Goal: Find contact information: Find contact information

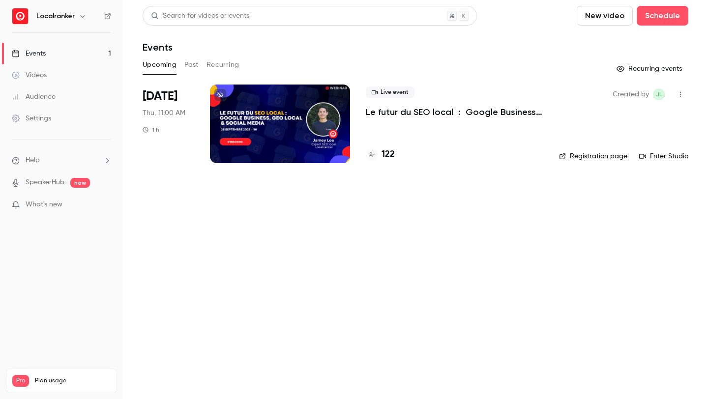
click at [389, 156] on h4 "122" at bounding box center [387, 154] width 13 height 13
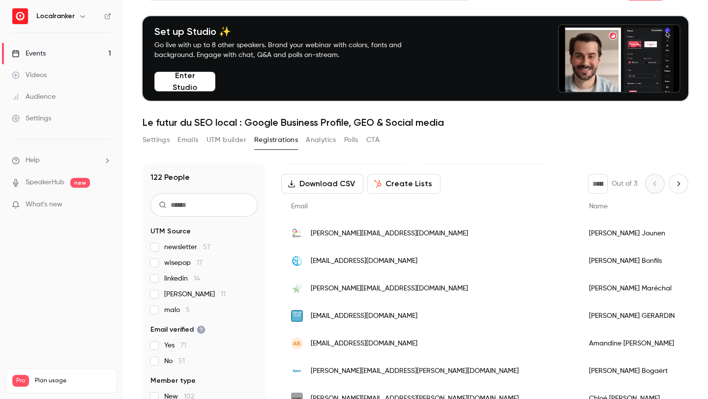
scroll to position [31, 0]
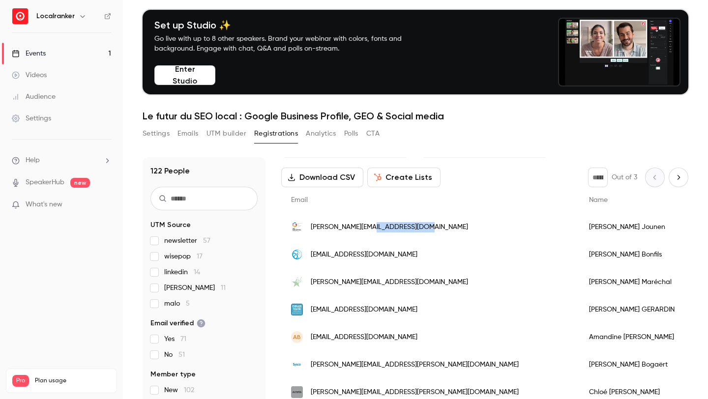
drag, startPoint x: 415, startPoint y: 227, endPoint x: 365, endPoint y: 230, distance: 50.2
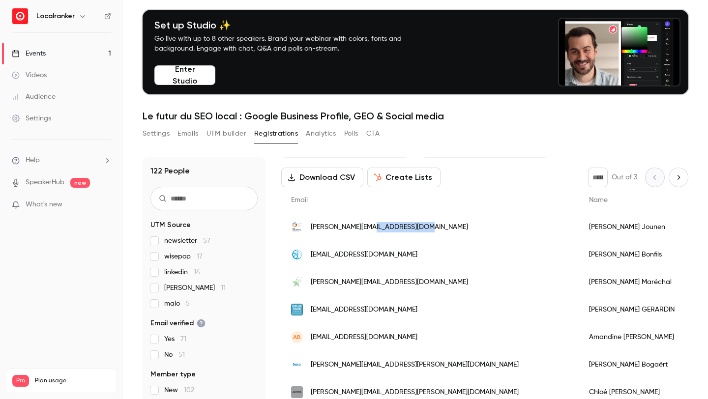
click at [365, 230] on div "[PERSON_NAME][EMAIL_ADDRESS][DOMAIN_NAME]" at bounding box center [430, 227] width 298 height 28
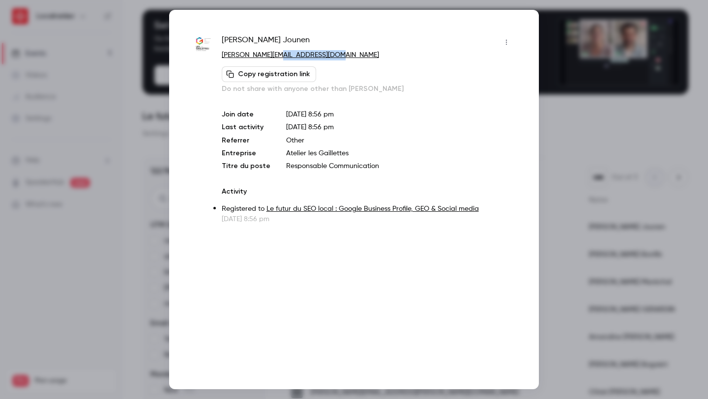
drag, startPoint x: 342, startPoint y: 53, endPoint x: 275, endPoint y: 56, distance: 66.9
click at [275, 56] on p "[PERSON_NAME][EMAIL_ADDRESS][DOMAIN_NAME]" at bounding box center [368, 55] width 292 height 10
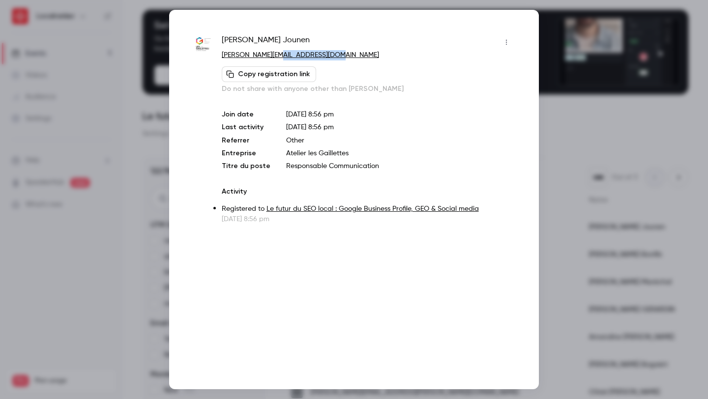
copy link "[DOMAIN_NAME]"
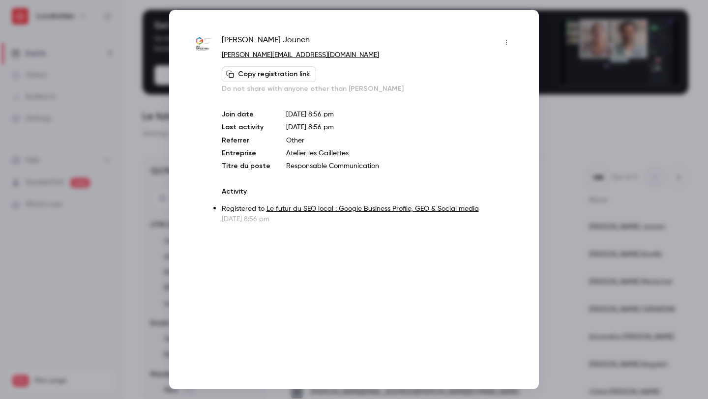
click at [606, 115] on div at bounding box center [354, 199] width 708 height 399
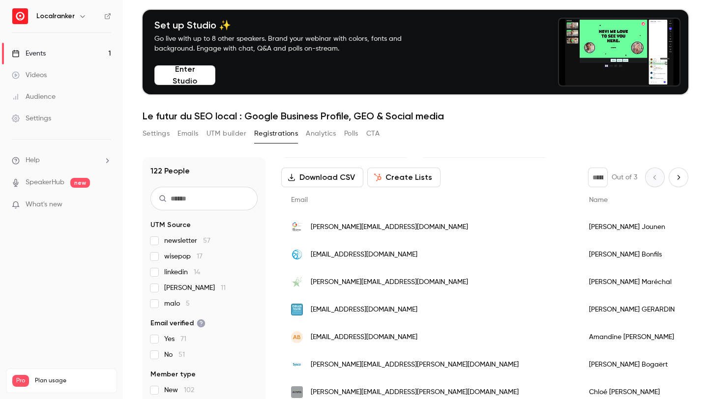
click at [191, 273] on span "linkedin 14" at bounding box center [182, 272] width 36 height 10
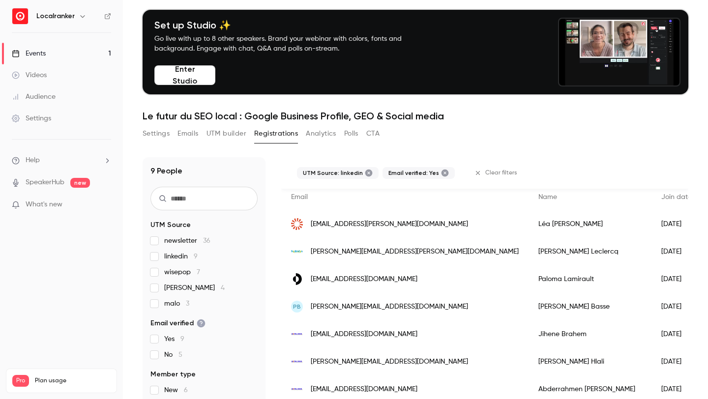
scroll to position [210, 0]
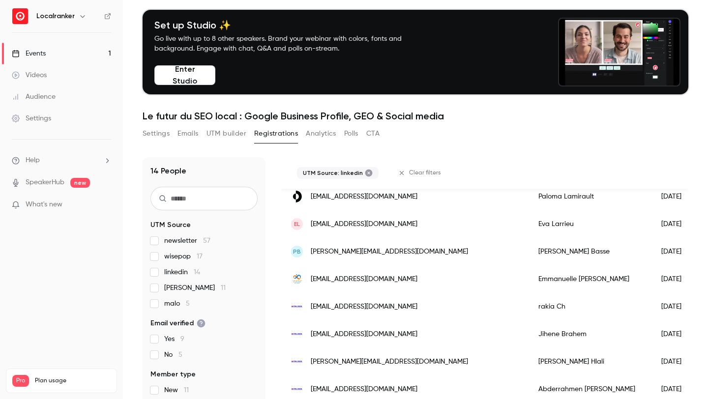
click at [365, 173] on icon at bounding box center [368, 173] width 7 height 7
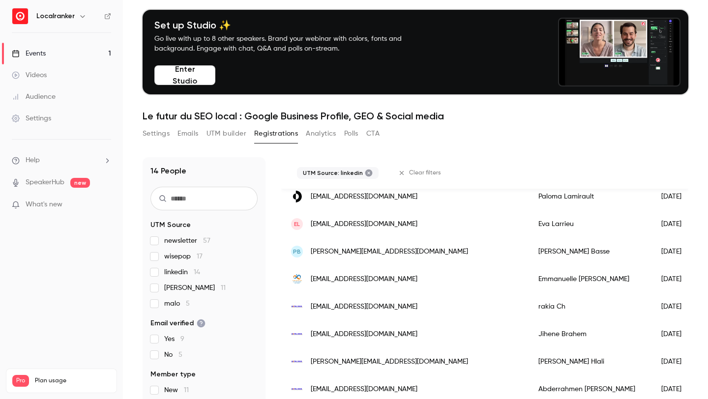
scroll to position [591, 0]
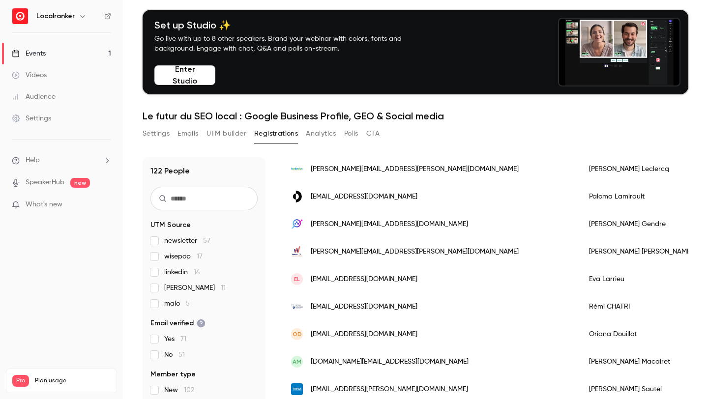
click at [183, 300] on span "malo 5" at bounding box center [177, 304] width 26 height 10
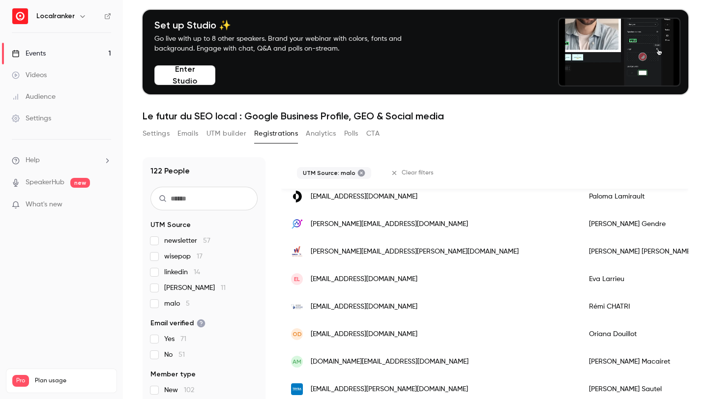
scroll to position [0, 0]
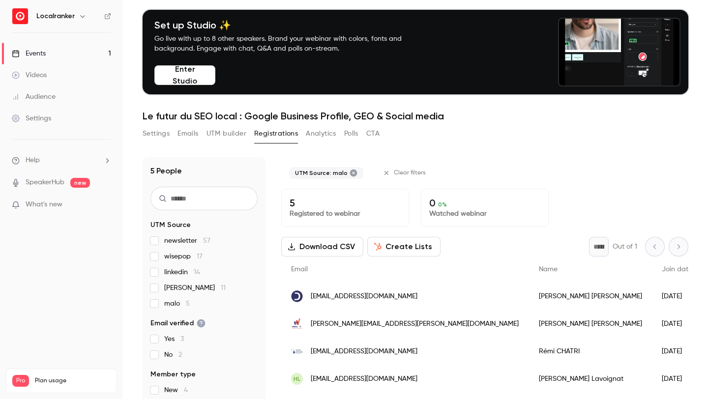
click at [183, 300] on span "malo 5" at bounding box center [177, 304] width 26 height 10
